Goal: Information Seeking & Learning: Understand process/instructions

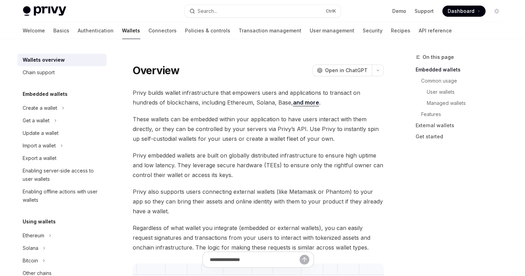
scroll to position [174, 0]
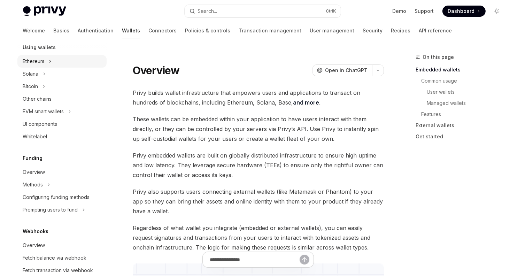
click at [69, 62] on button "Ethereum" at bounding box center [61, 61] width 89 height 13
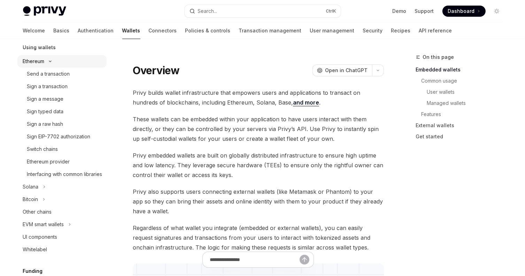
scroll to position [0, 0]
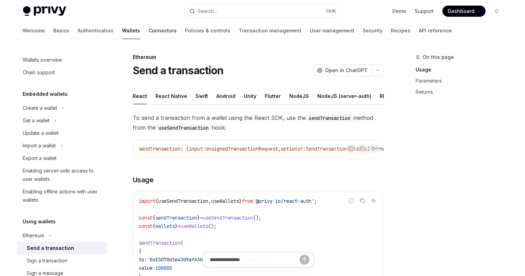
click at [149, 33] on link "Connectors" at bounding box center [163, 30] width 28 height 17
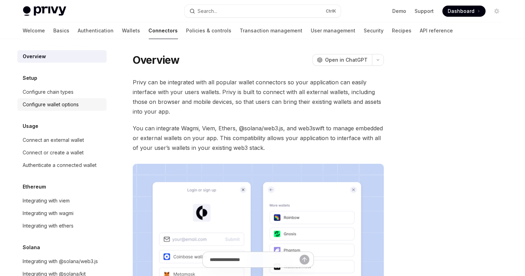
click at [74, 104] on div "Configure wallet options" at bounding box center [51, 104] width 56 height 8
type textarea "*"
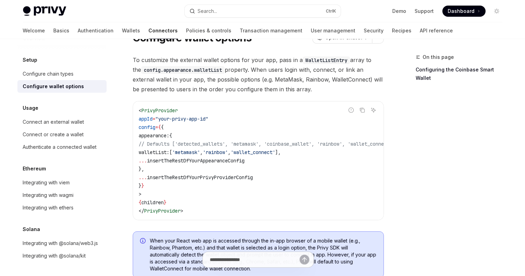
scroll to position [35, 0]
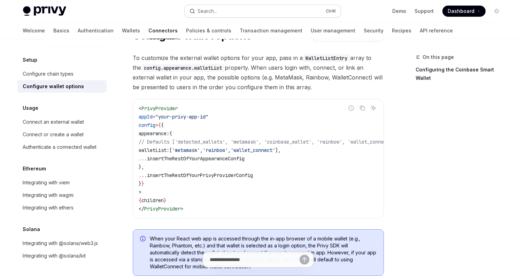
click at [226, 12] on button "Search... Ctrl K" at bounding box center [263, 11] width 156 height 13
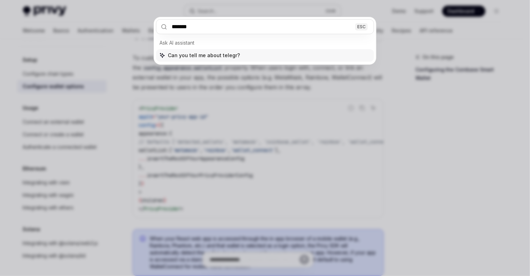
type input "********"
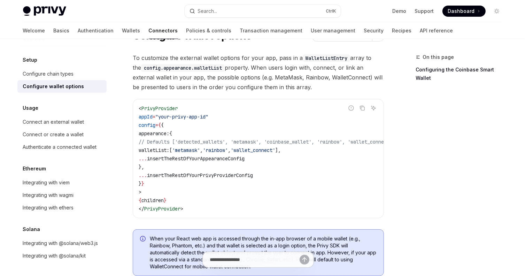
type textarea "*"
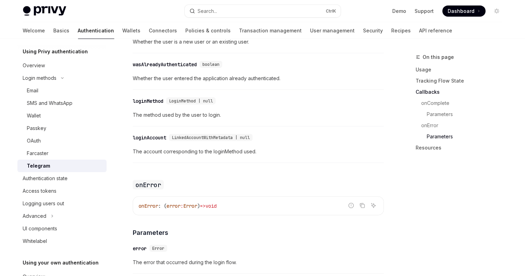
scroll to position [909, 0]
